Goal: Find specific page/section

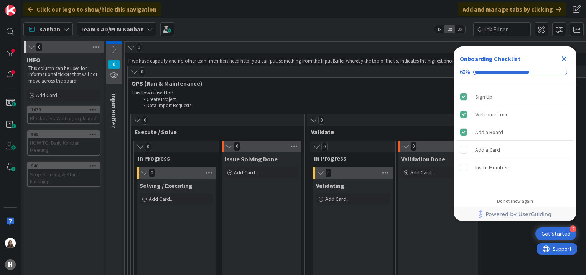
click at [567, 56] on icon "Close Checklist" at bounding box center [564, 58] width 9 height 9
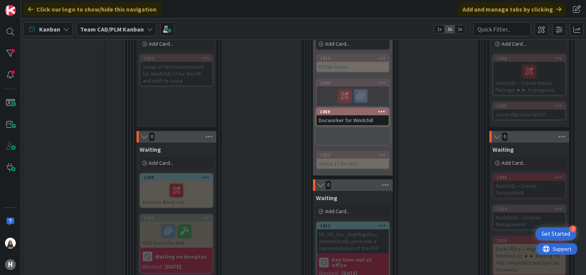
scroll to position [535, 0]
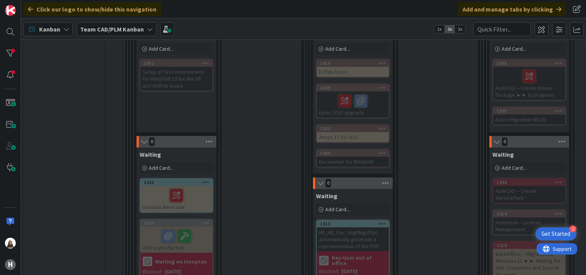
click at [342, 158] on div "Docworker for Windchill" at bounding box center [353, 162] width 72 height 10
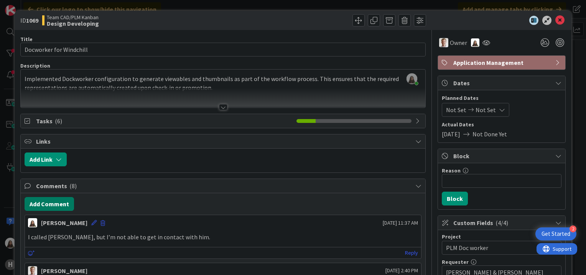
click at [58, 199] on button "Add Comment" at bounding box center [50, 204] width 50 height 14
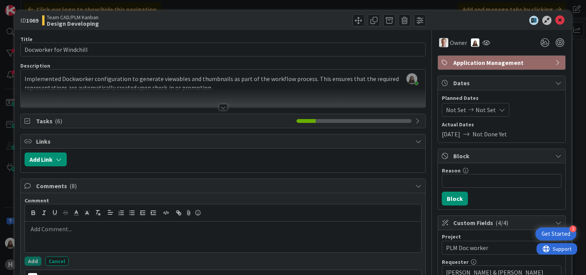
click at [56, 230] on p at bounding box center [223, 229] width 390 height 9
click at [557, 20] on icon at bounding box center [560, 20] width 9 height 9
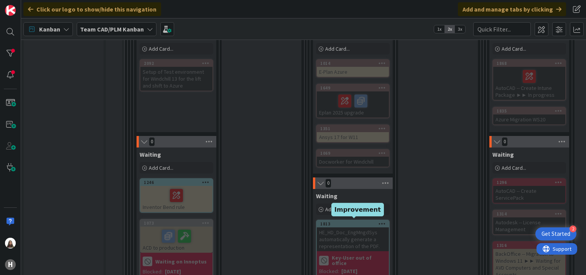
click at [350, 221] on div "1813" at bounding box center [354, 223] width 69 height 5
